Goal: Transaction & Acquisition: Book appointment/travel/reservation

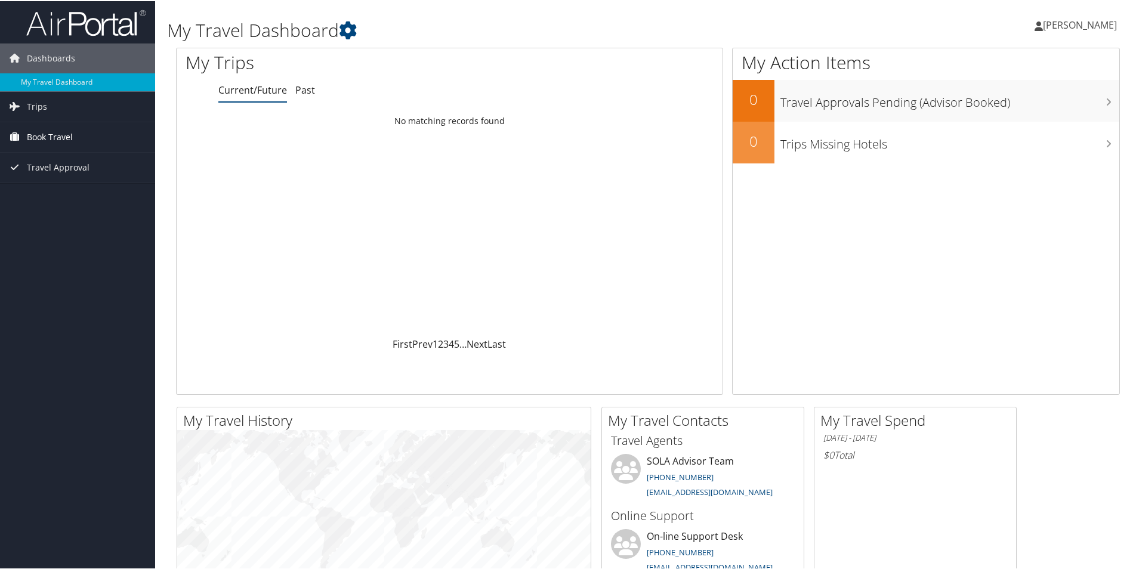
click at [54, 137] on span "Book Travel" at bounding box center [50, 136] width 46 height 30
click at [44, 199] on link "Book/Manage Online Trips" at bounding box center [77, 196] width 155 height 18
